Goal: Find contact information: Find contact information

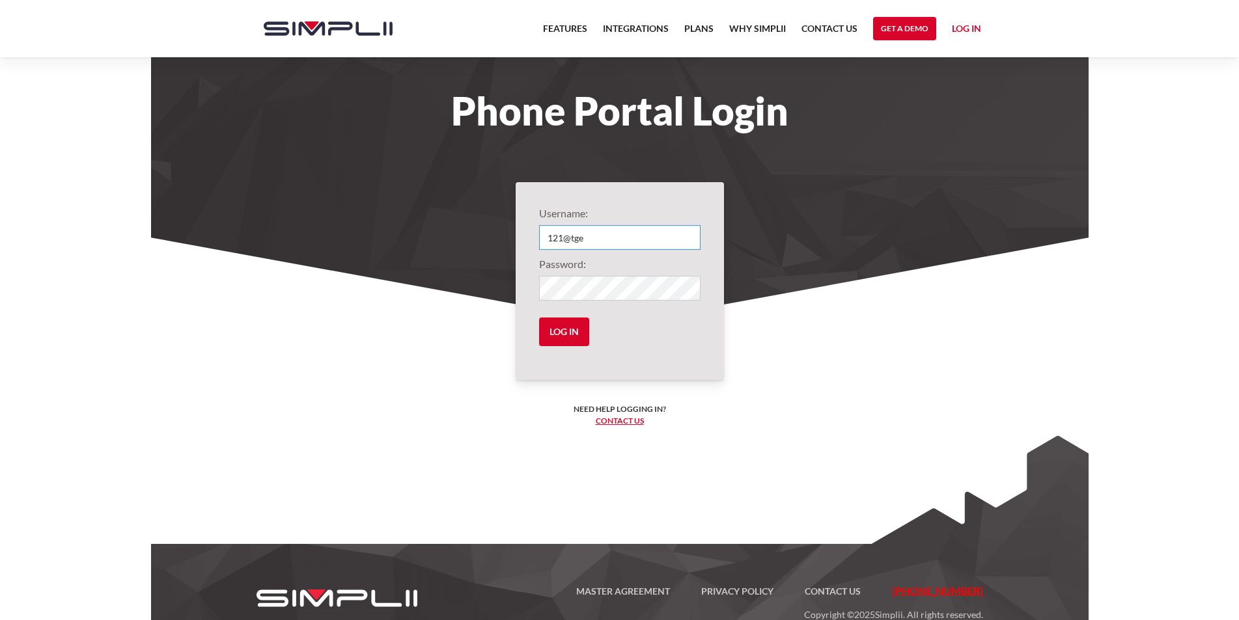
click at [601, 245] on input "121@tge" at bounding box center [619, 237] width 161 height 25
click at [631, 421] on link "Contact us" at bounding box center [620, 421] width 48 height 10
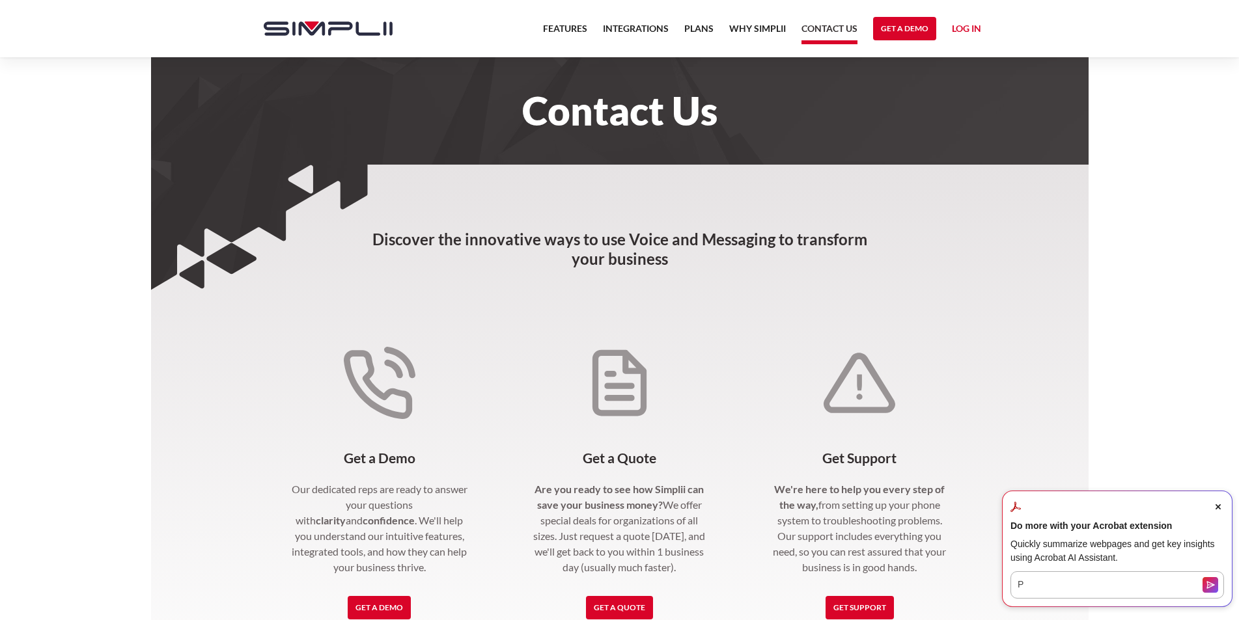
click at [1222, 504] on span "Close Acrobat AI Assistant Dialog" at bounding box center [1218, 507] width 12 height 12
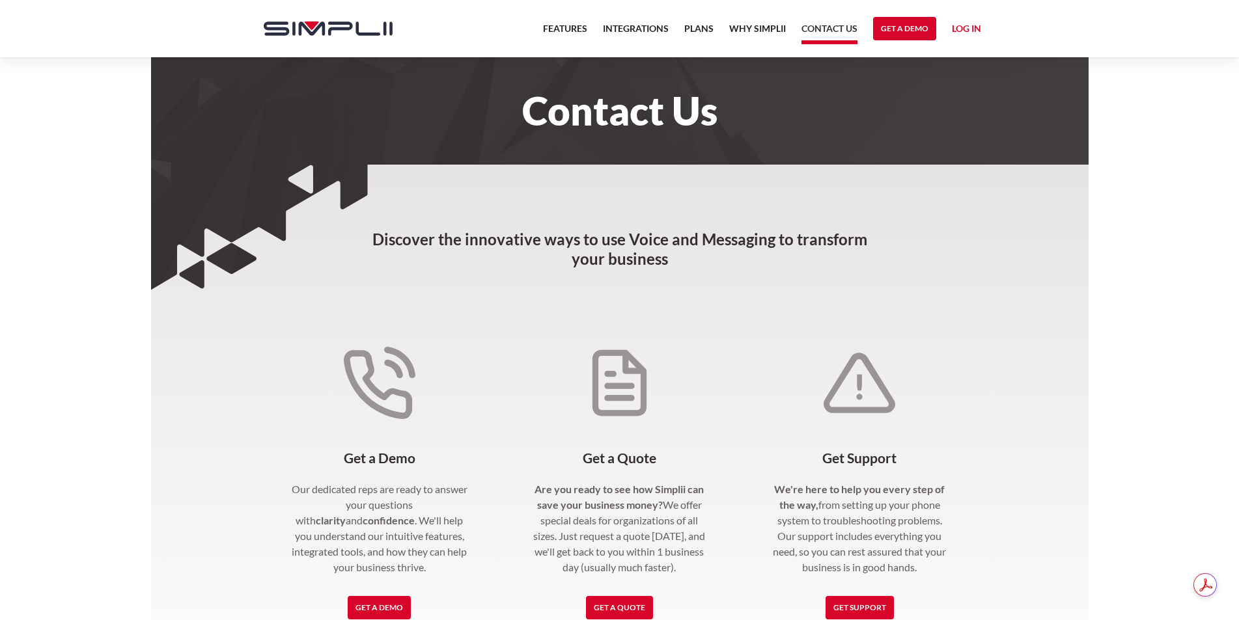
click at [967, 33] on link "Log in" at bounding box center [966, 31] width 29 height 20
